Goal: Task Accomplishment & Management: Manage account settings

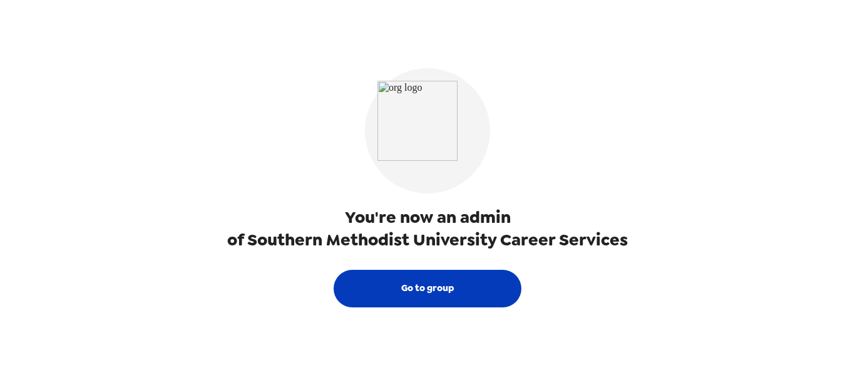
click at [399, 288] on button "Go to group" at bounding box center [427, 289] width 188 height 38
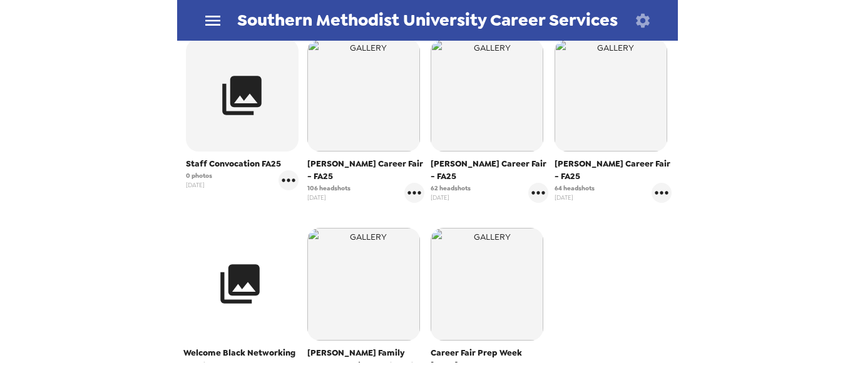
scroll to position [250, 0]
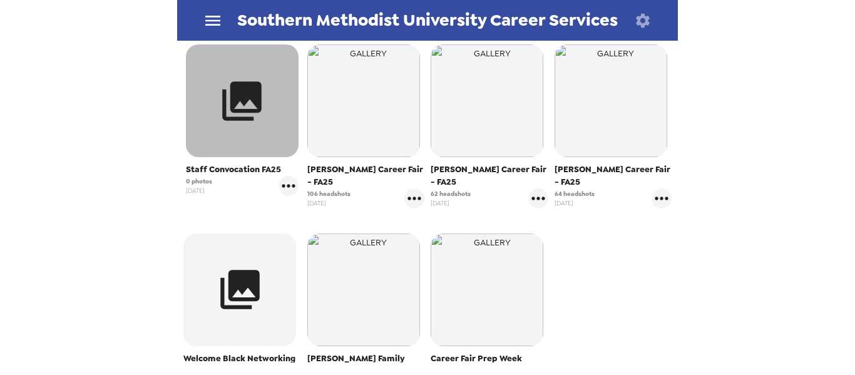
click at [271, 134] on button "button" at bounding box center [242, 100] width 113 height 113
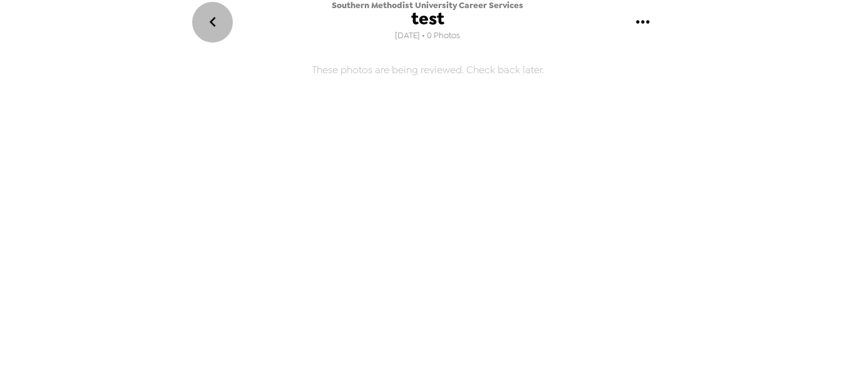
click at [207, 20] on icon "go back" at bounding box center [213, 22] width 20 height 20
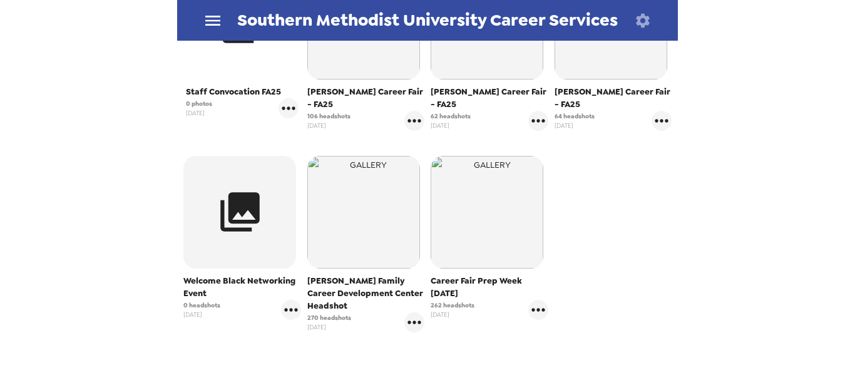
scroll to position [160, 0]
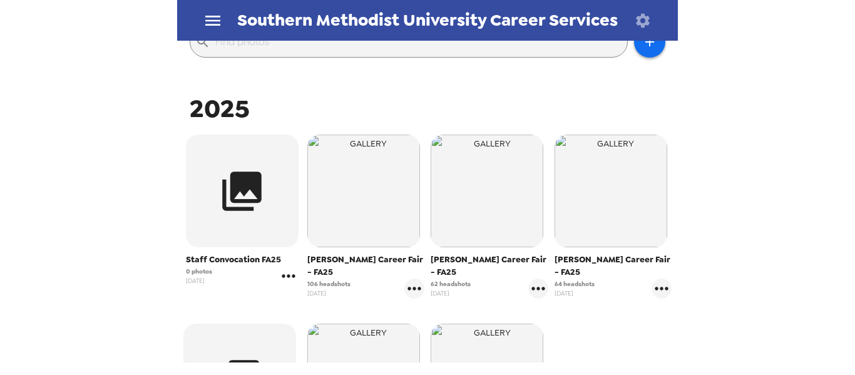
click at [287, 280] on icon "gallery menu" at bounding box center [288, 276] width 20 height 20
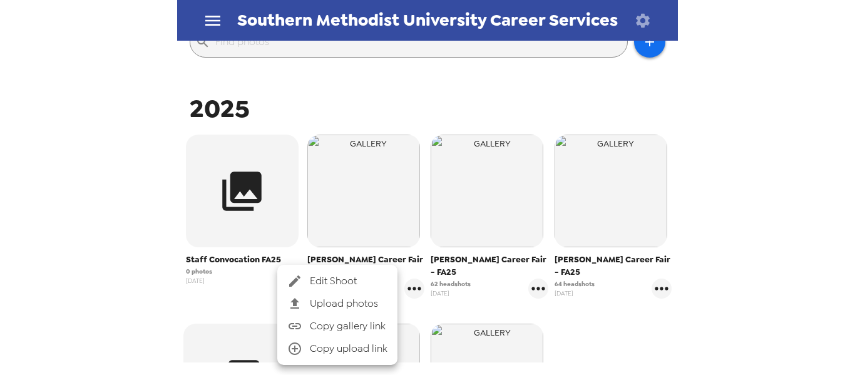
click at [342, 278] on span "Edit Shoot" at bounding box center [349, 280] width 78 height 15
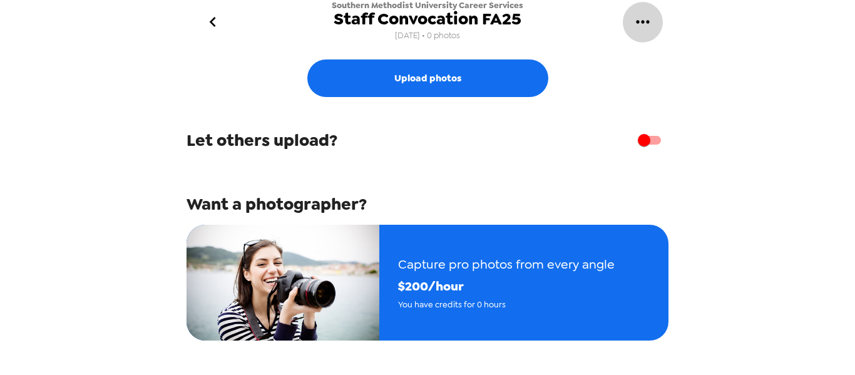
click at [646, 22] on icon "gallery menu" at bounding box center [642, 21] width 13 height 3
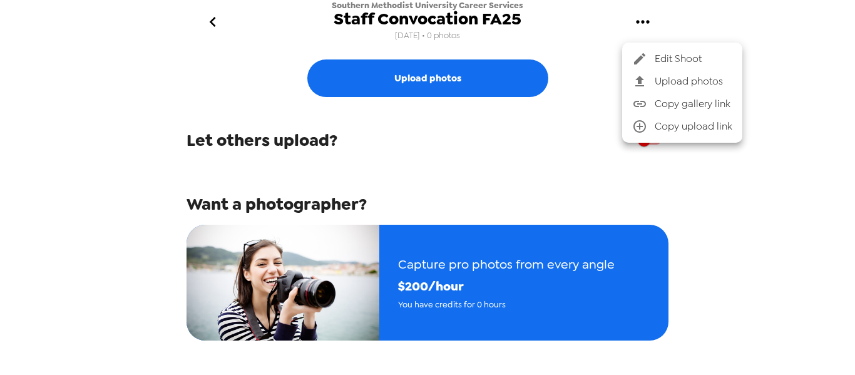
click at [809, 136] on div at bounding box center [427, 187] width 855 height 375
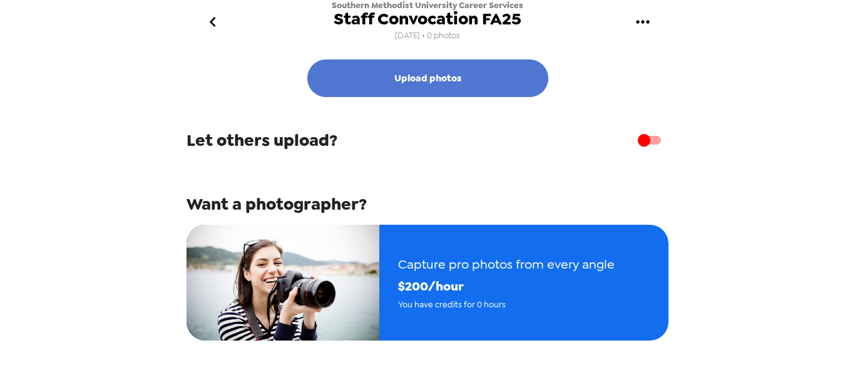
click at [476, 69] on button "Upload photos" at bounding box center [427, 78] width 241 height 38
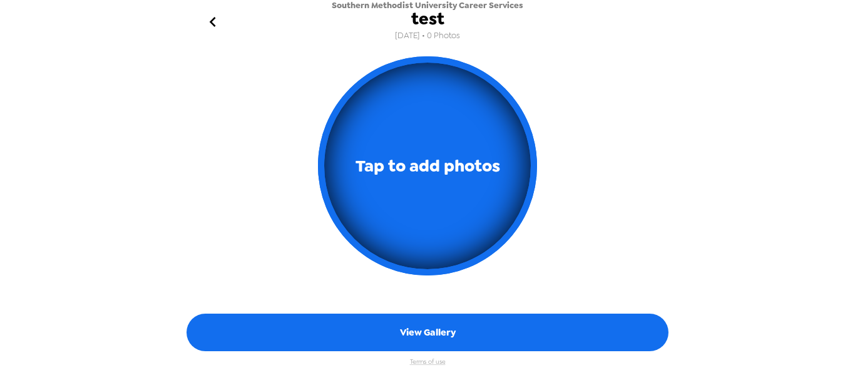
click at [207, 18] on icon "go back" at bounding box center [213, 22] width 20 height 20
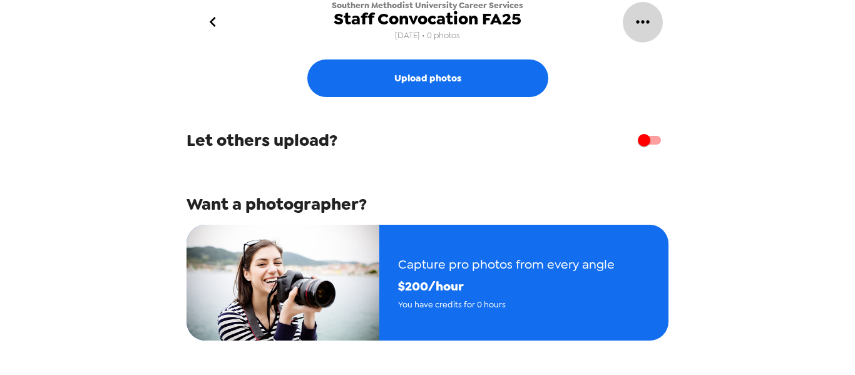
click at [641, 18] on icon "gallery menu" at bounding box center [642, 22] width 20 height 20
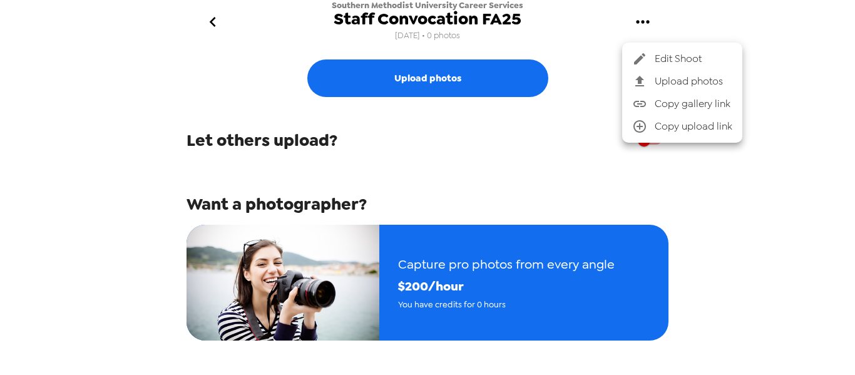
click at [667, 56] on span "Edit Shoot" at bounding box center [693, 58] width 78 height 15
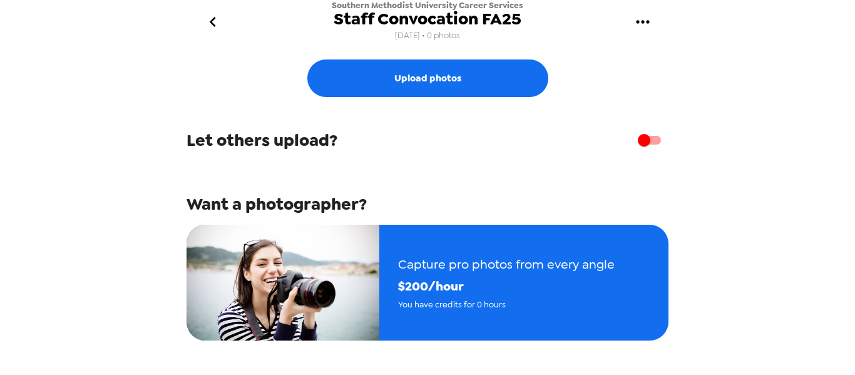
click at [647, 26] on icon "gallery menu" at bounding box center [642, 22] width 20 height 20
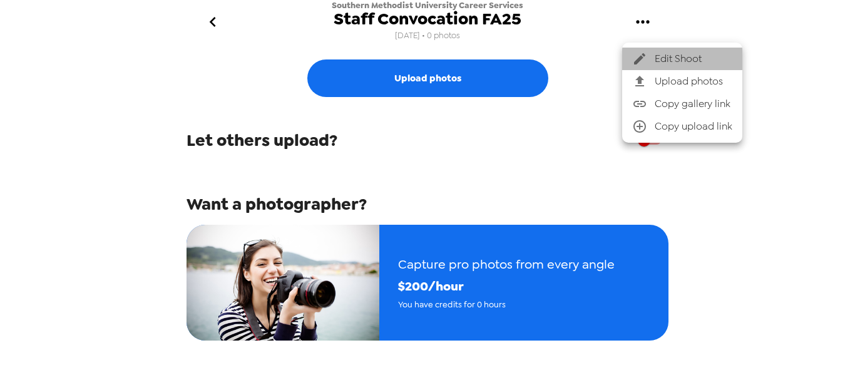
click at [651, 59] on div at bounding box center [643, 58] width 23 height 15
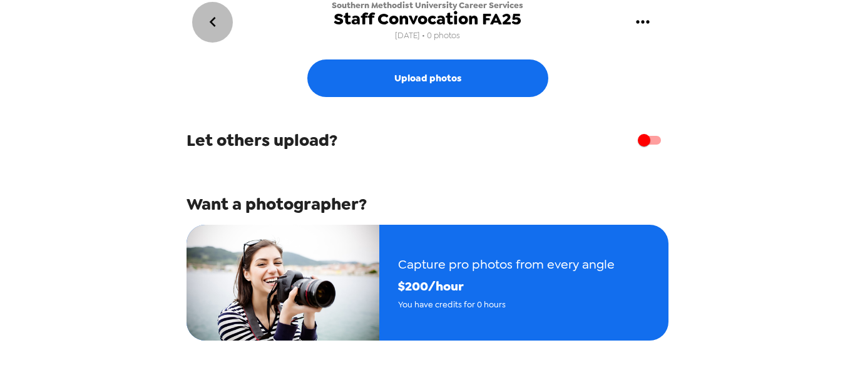
click at [222, 15] on button "go back" at bounding box center [212, 22] width 41 height 41
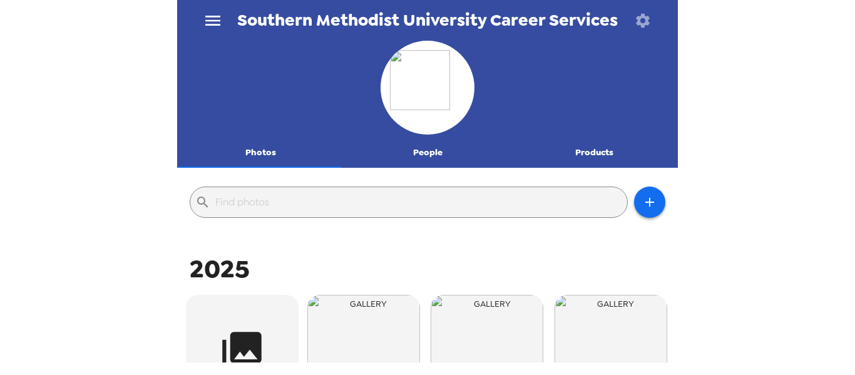
click at [651, 21] on button "button" at bounding box center [642, 20] width 41 height 41
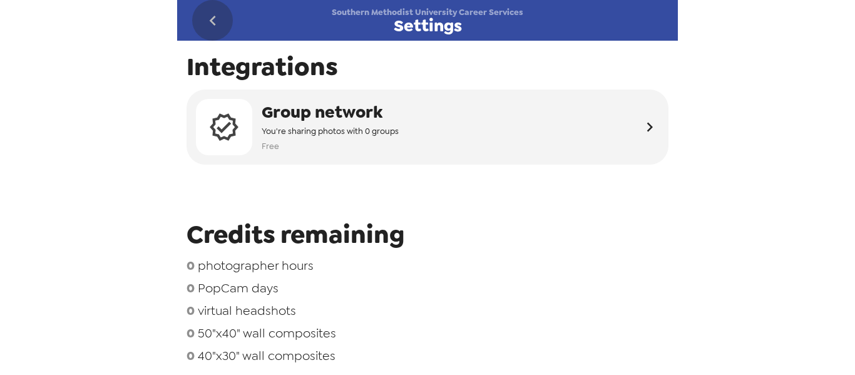
click at [216, 23] on icon "go back" at bounding box center [213, 21] width 20 height 20
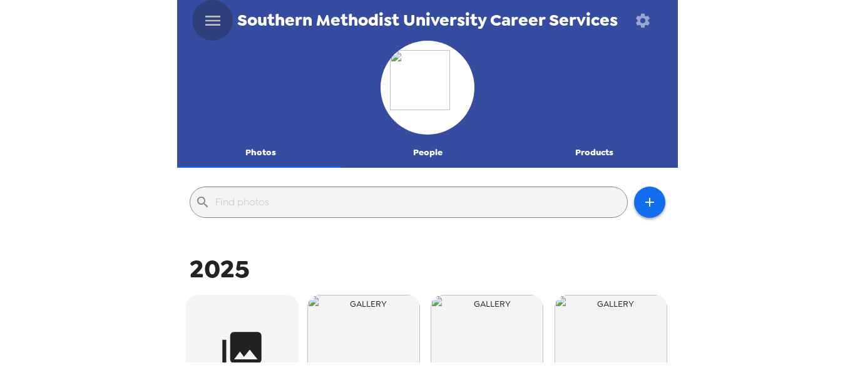
click at [223, 23] on button "menu" at bounding box center [212, 20] width 41 height 41
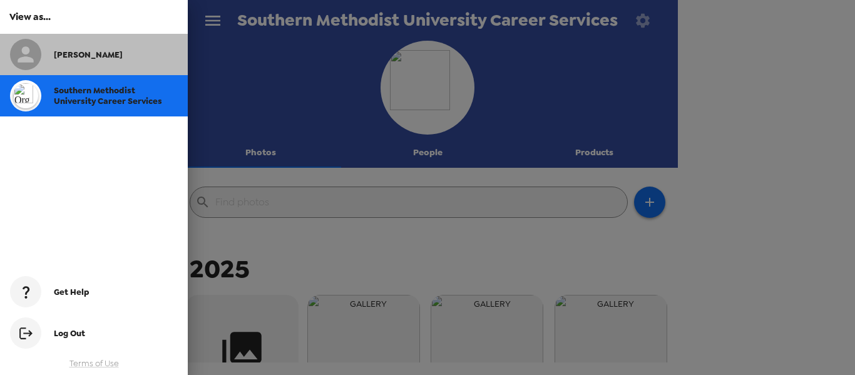
click at [61, 51] on span "[PERSON_NAME]" at bounding box center [88, 54] width 69 height 11
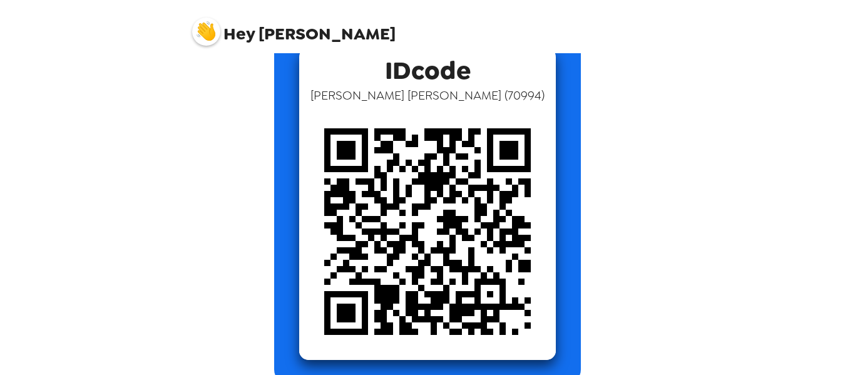
scroll to position [240, 0]
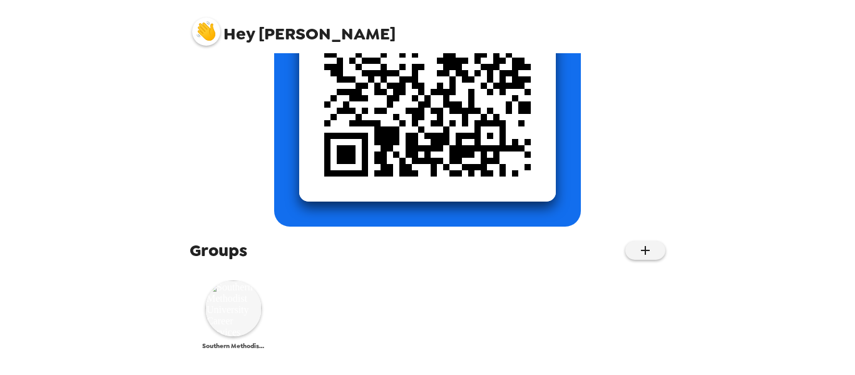
click at [223, 312] on img at bounding box center [233, 308] width 56 height 56
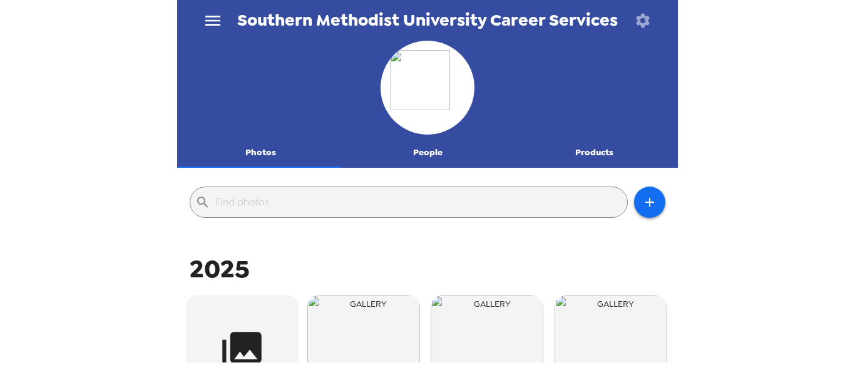
click at [211, 14] on icon "menu" at bounding box center [213, 21] width 20 height 20
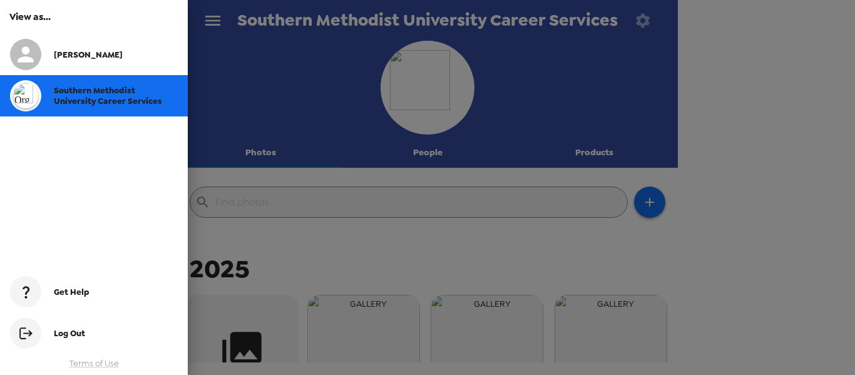
click at [40, 46] on div at bounding box center [32, 54] width 44 height 31
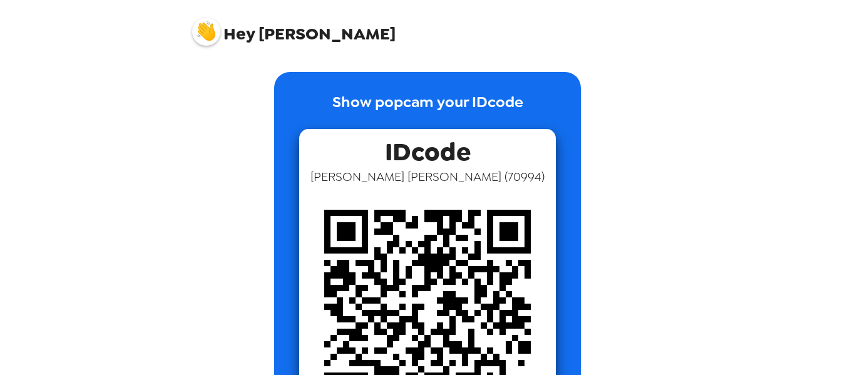
click at [211, 37] on img at bounding box center [206, 32] width 28 height 28
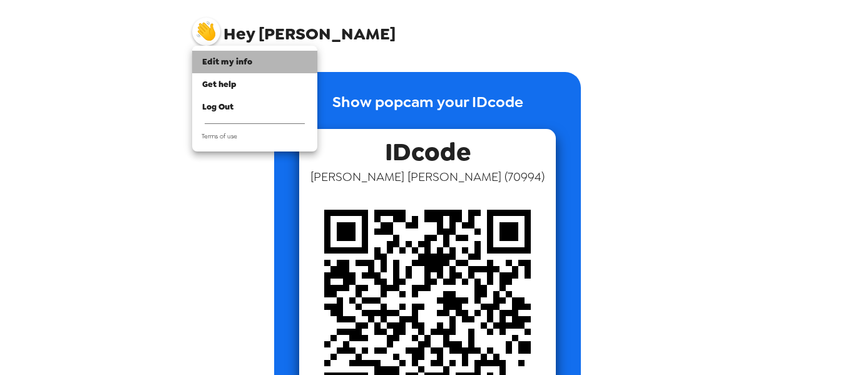
click at [231, 63] on span "Edit my info" at bounding box center [227, 61] width 50 height 11
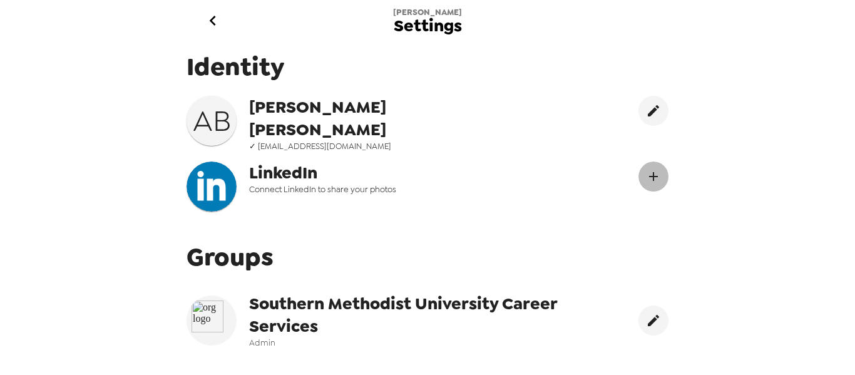
click at [646, 172] on icon "Connect LinekdIn" at bounding box center [653, 176] width 15 height 15
click at [647, 109] on icon "edit" at bounding box center [652, 110] width 11 height 11
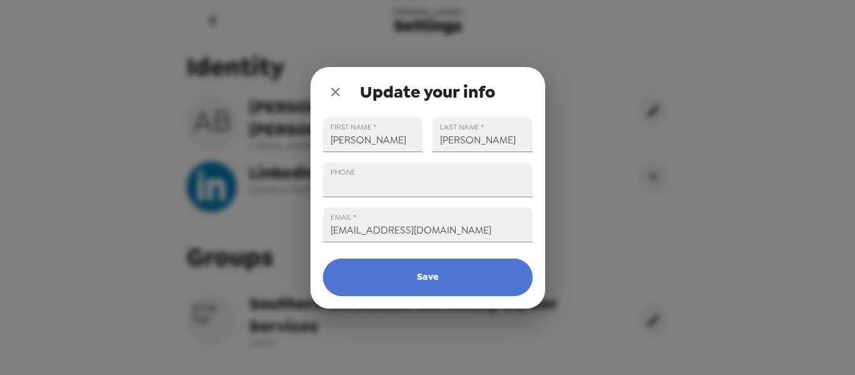
click at [412, 280] on button "Save" at bounding box center [428, 277] width 210 height 38
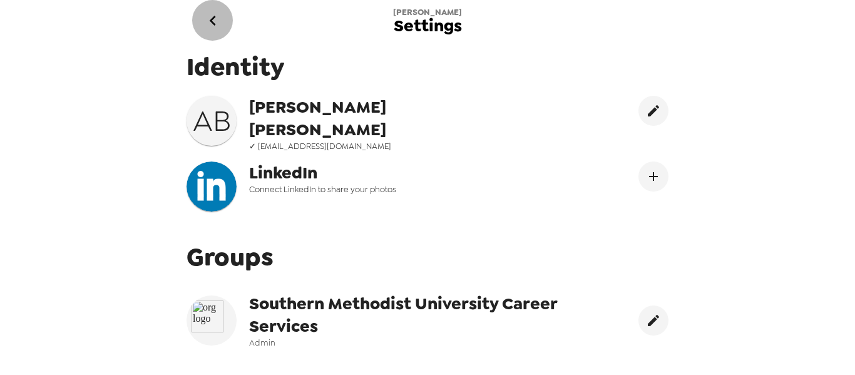
click at [221, 23] on icon "go back" at bounding box center [213, 21] width 20 height 20
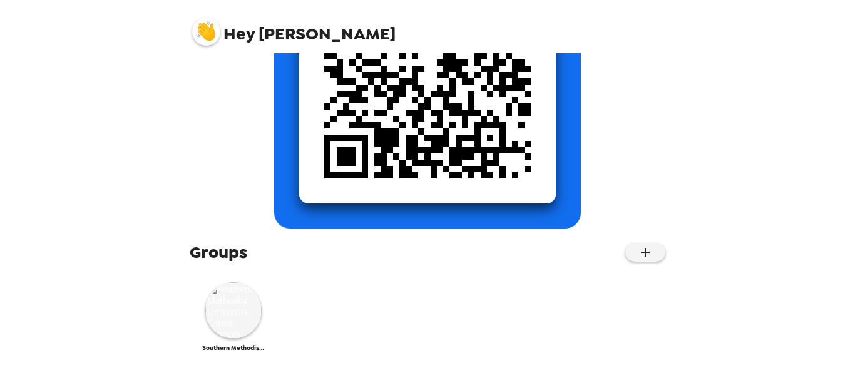
scroll to position [240, 0]
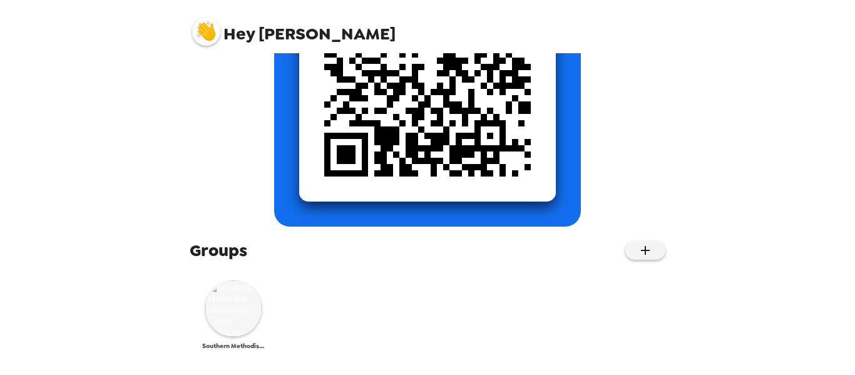
click at [228, 315] on img at bounding box center [233, 308] width 56 height 56
